Goal: Transaction & Acquisition: Subscribe to service/newsletter

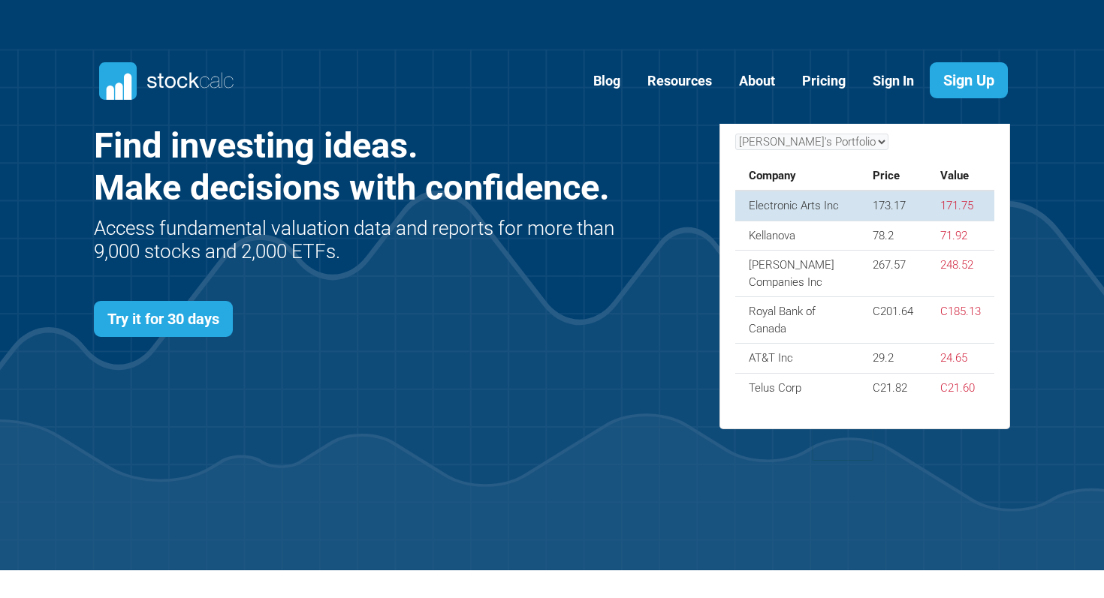
click at [800, 210] on div "John's Portfolio Company Price Value Electronic Arts Inc 173.17 171.75 Kellanov…" at bounding box center [864, 269] width 259 height 270
click at [819, 210] on td "Electronic Arts Inc" at bounding box center [797, 206] width 124 height 30
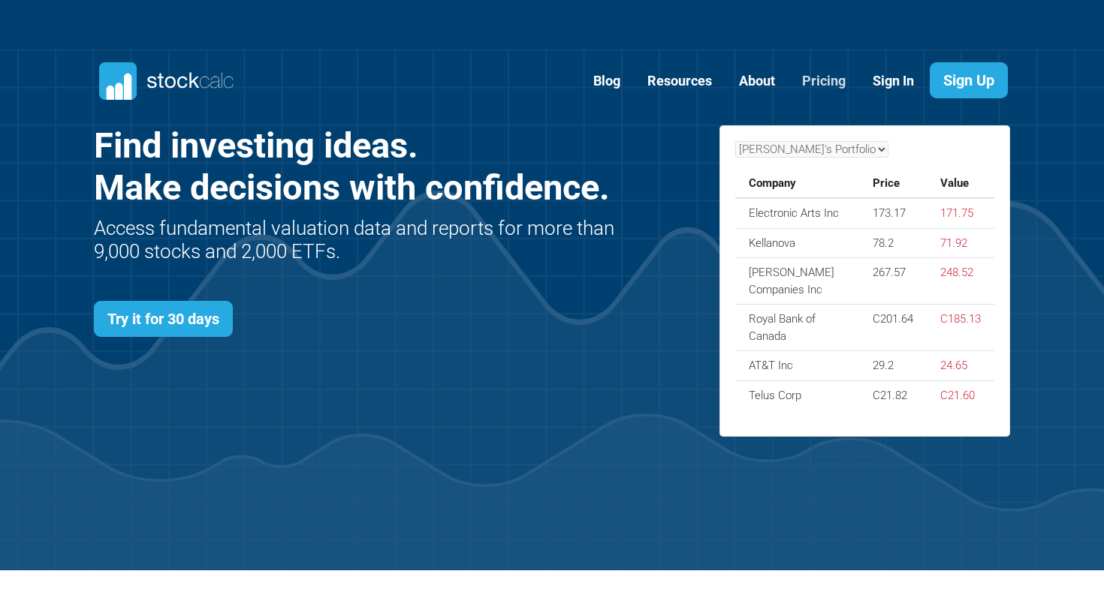
click at [818, 92] on link "Pricing" at bounding box center [824, 81] width 66 height 37
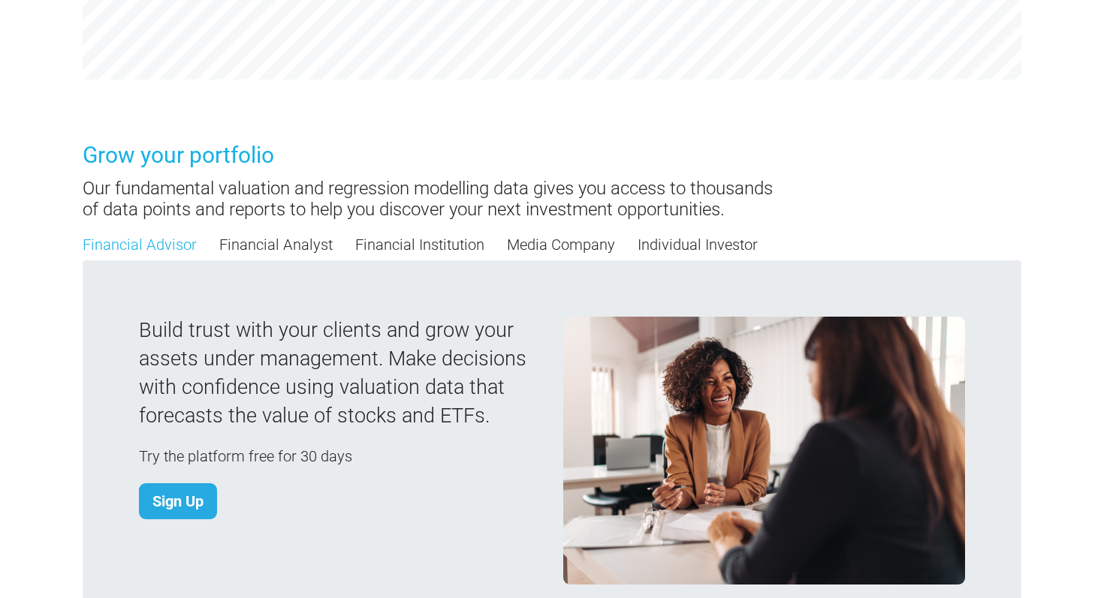
scroll to position [1213, 0]
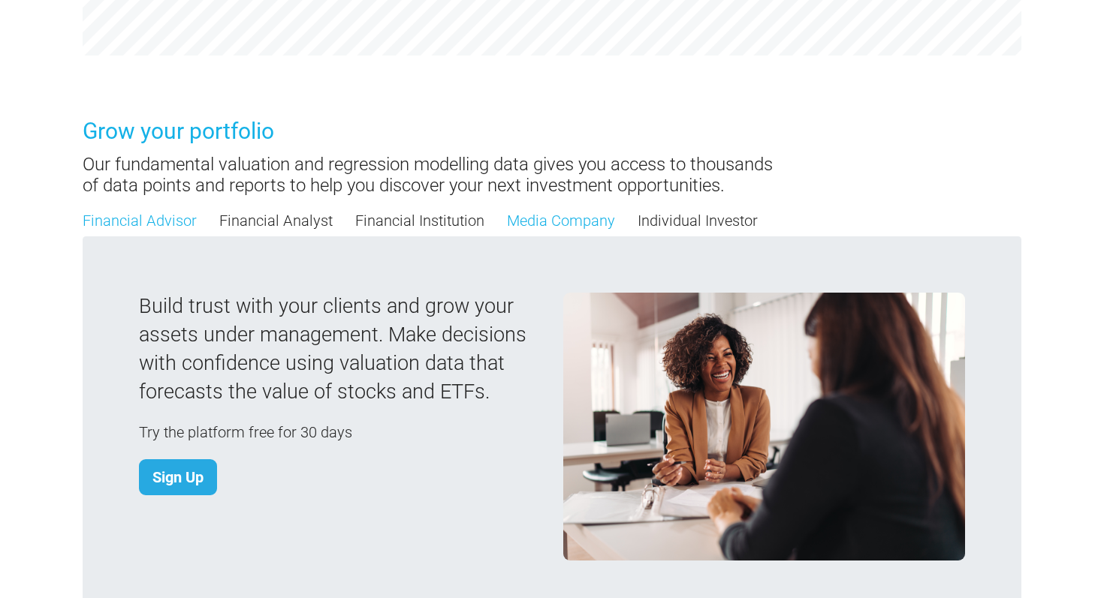
click at [532, 223] on link "Media Company" at bounding box center [561, 221] width 108 height 23
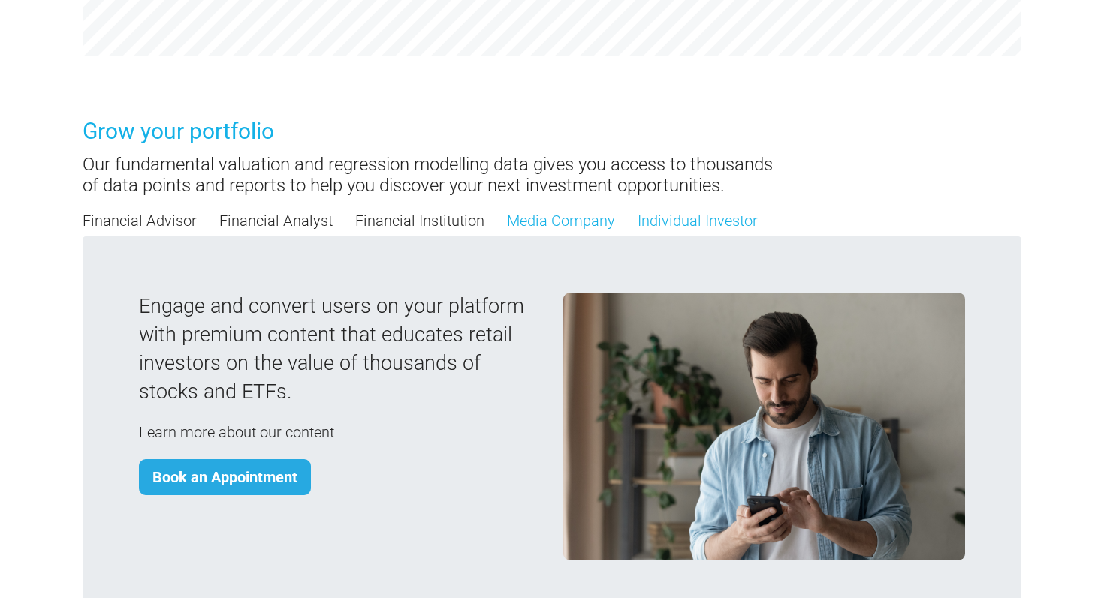
click at [675, 216] on link "Individual Investor" at bounding box center [698, 221] width 120 height 23
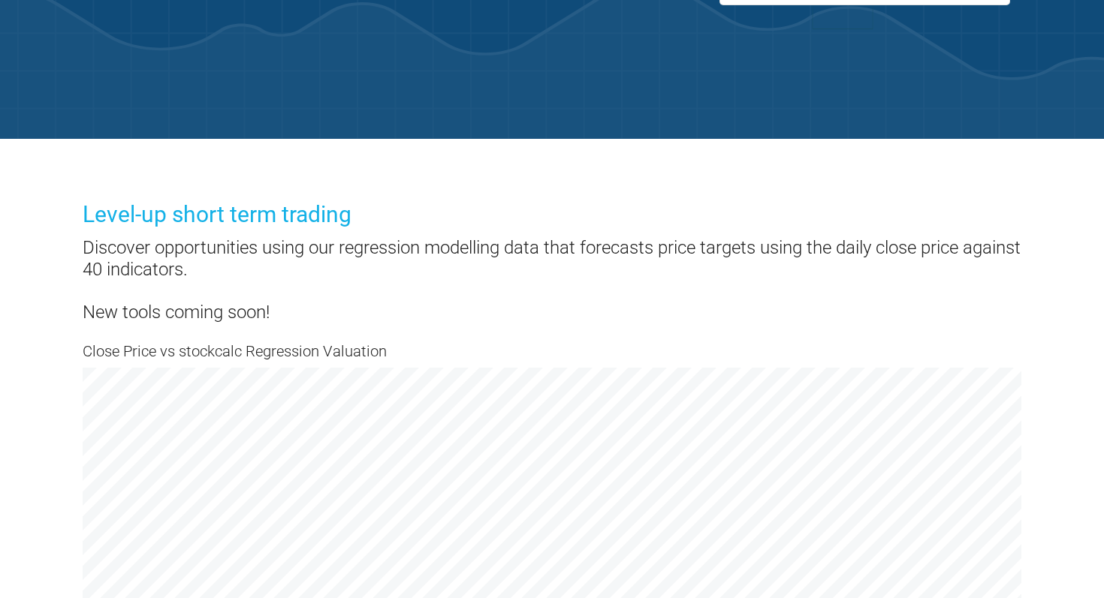
scroll to position [0, 0]
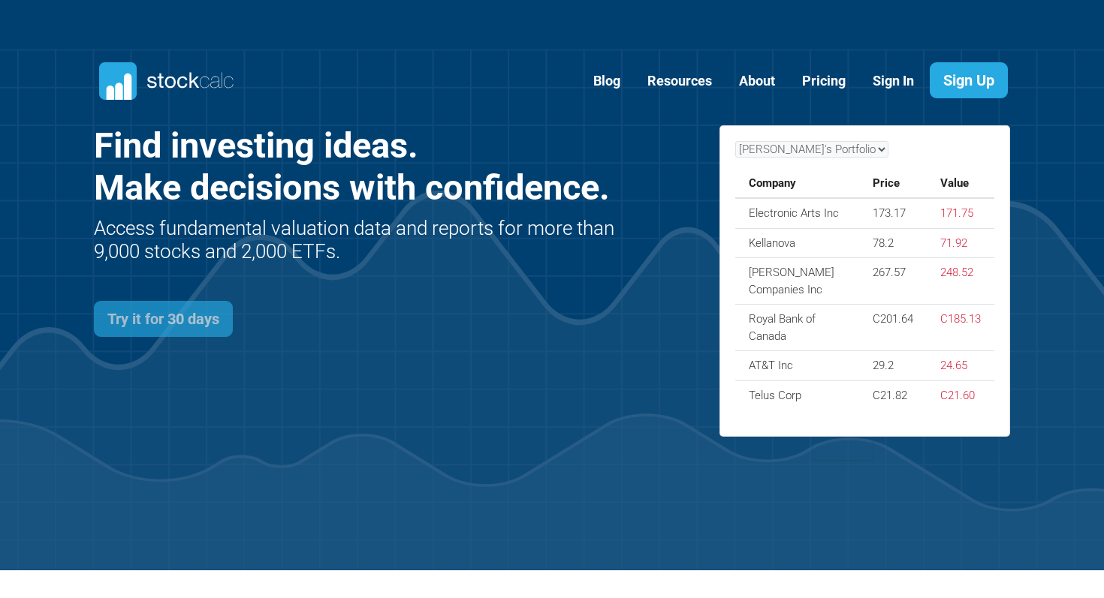
click at [136, 316] on link "Try it for 30 days" at bounding box center [163, 319] width 139 height 36
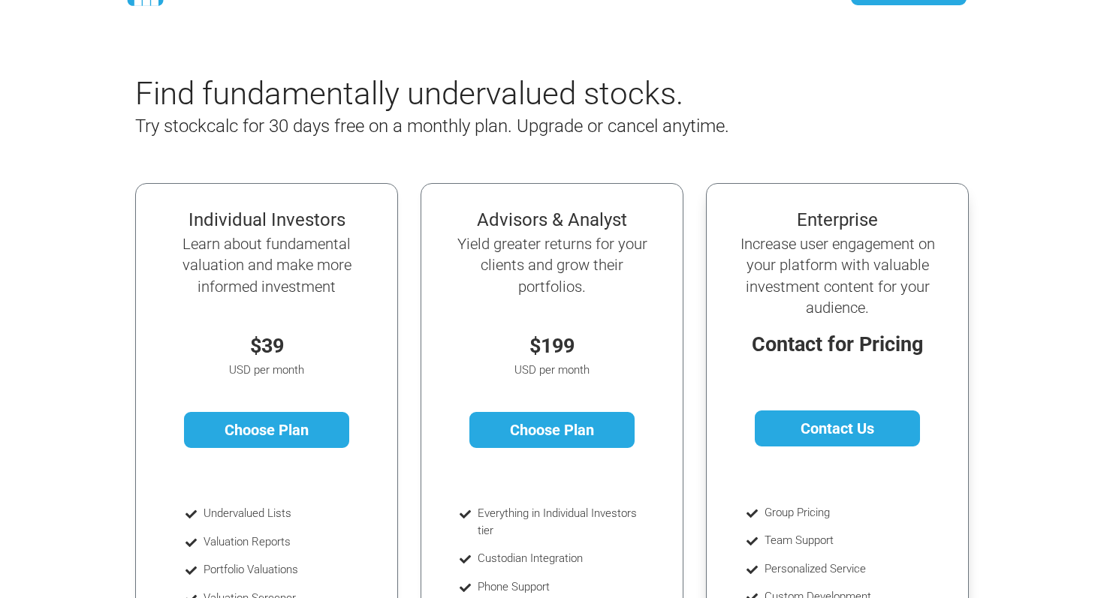
scroll to position [75, 0]
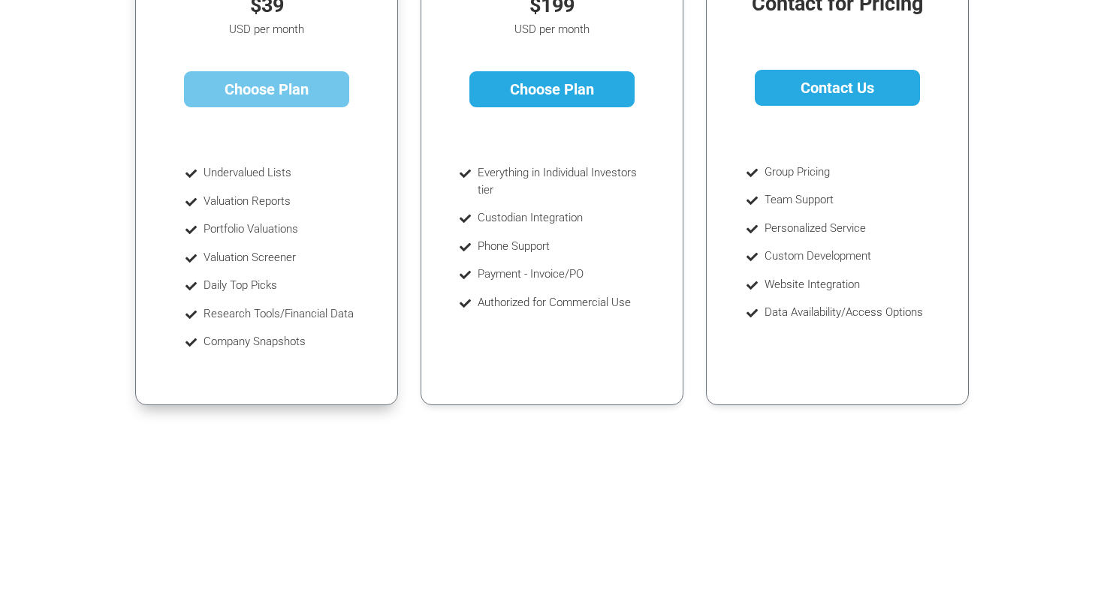
scroll to position [307, 0]
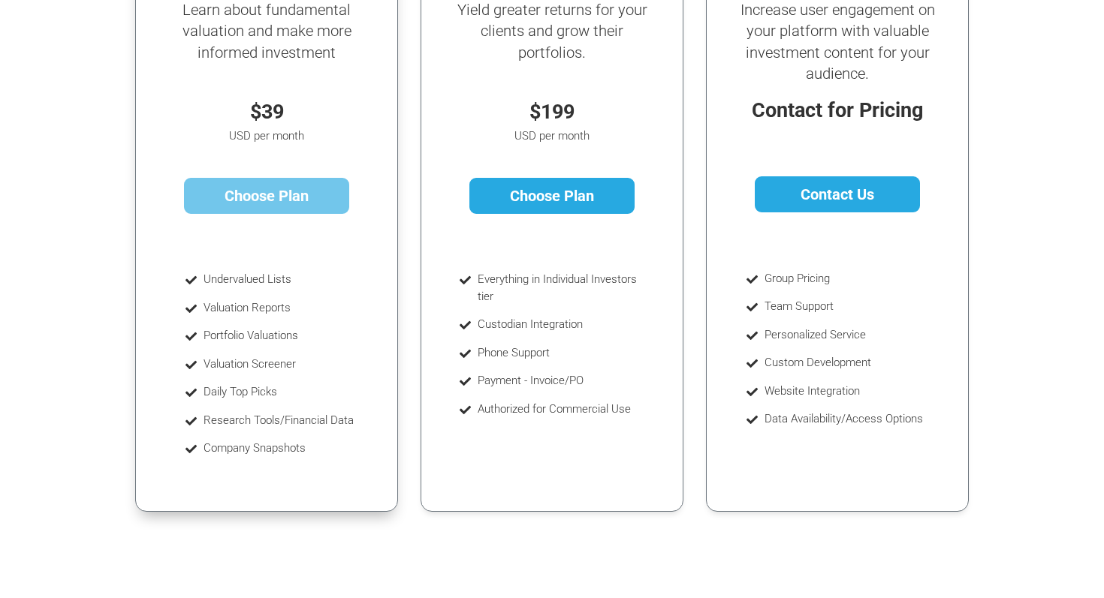
click at [261, 189] on link "Choose Plan" at bounding box center [267, 196] width 166 height 36
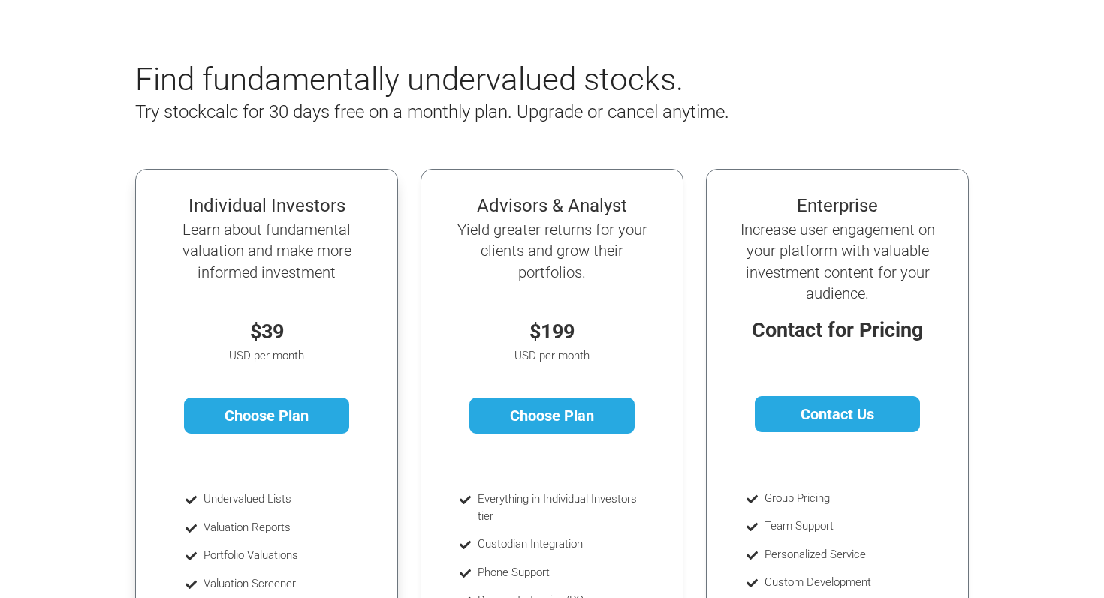
scroll to position [0, 0]
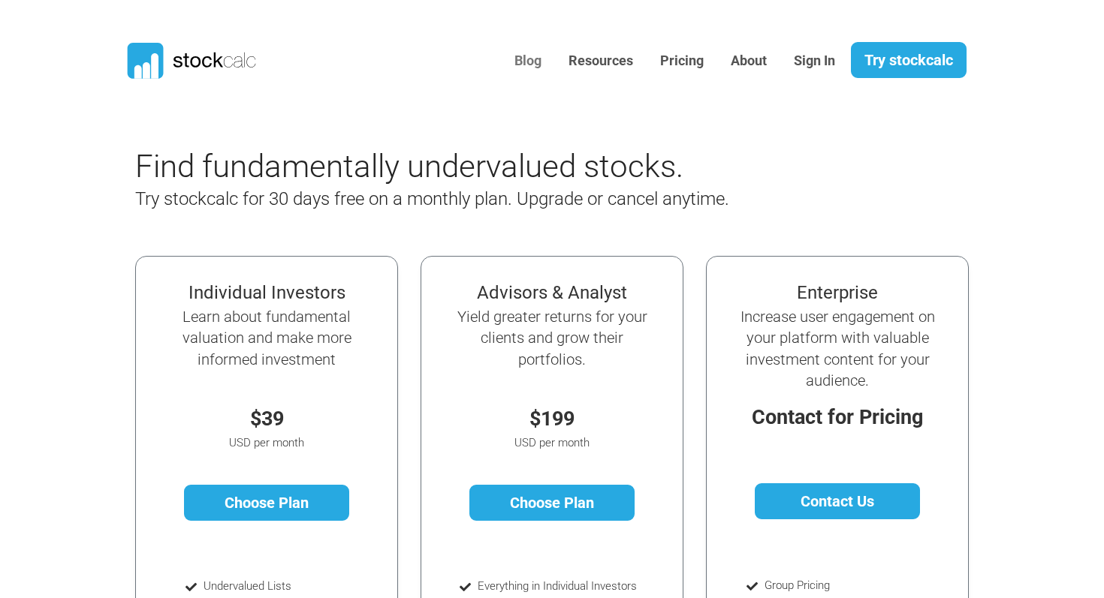
click at [526, 68] on link "Blog" at bounding box center [528, 61] width 50 height 37
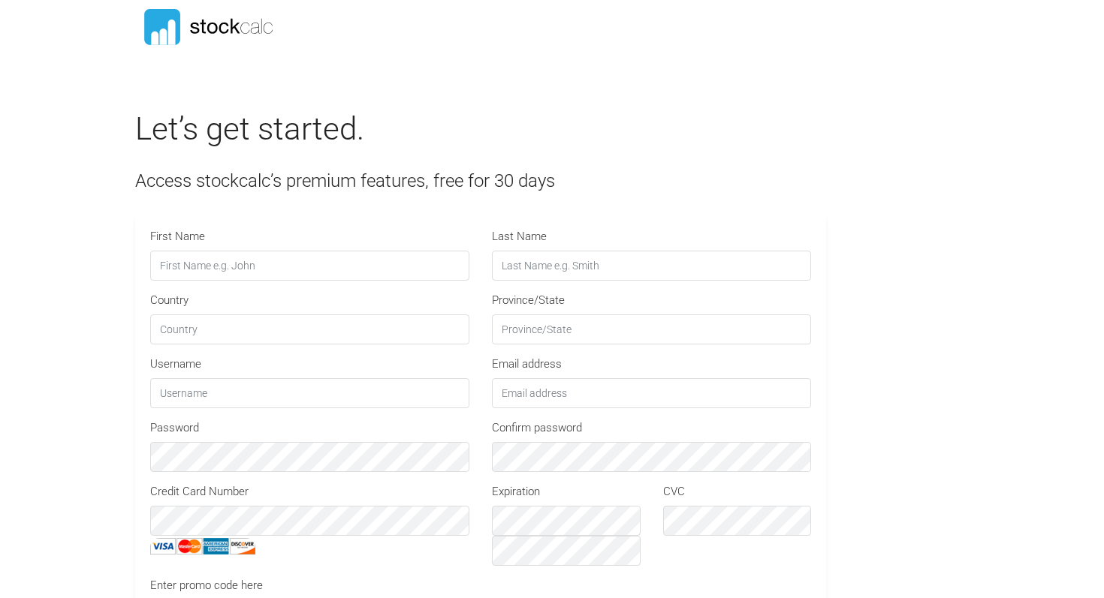
type input "STOCKCALC30"
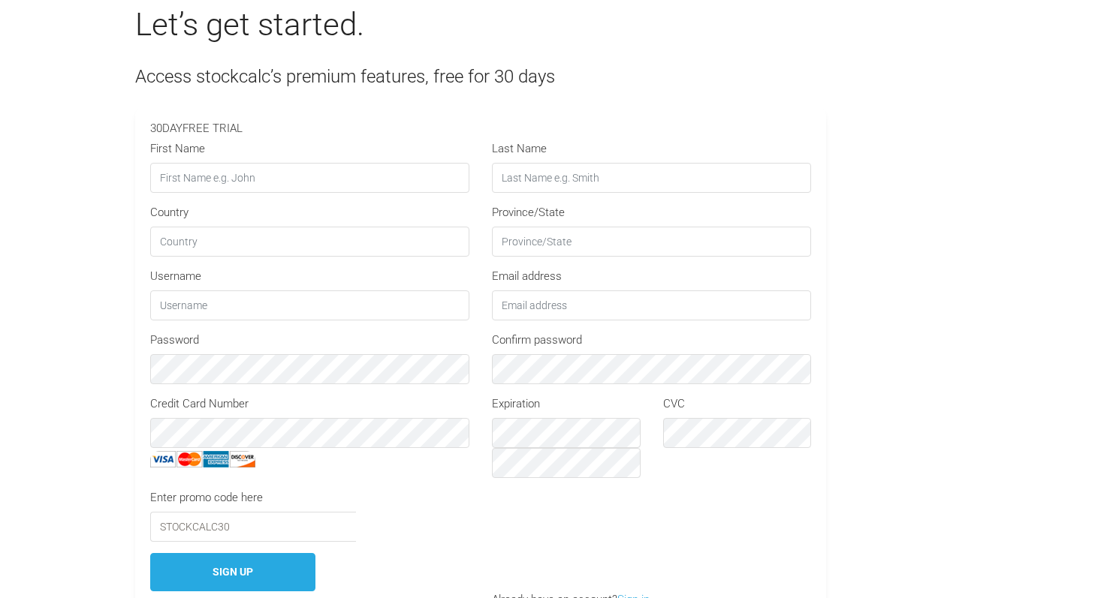
scroll to position [168, 0]
